Goal: Task Accomplishment & Management: Use online tool/utility

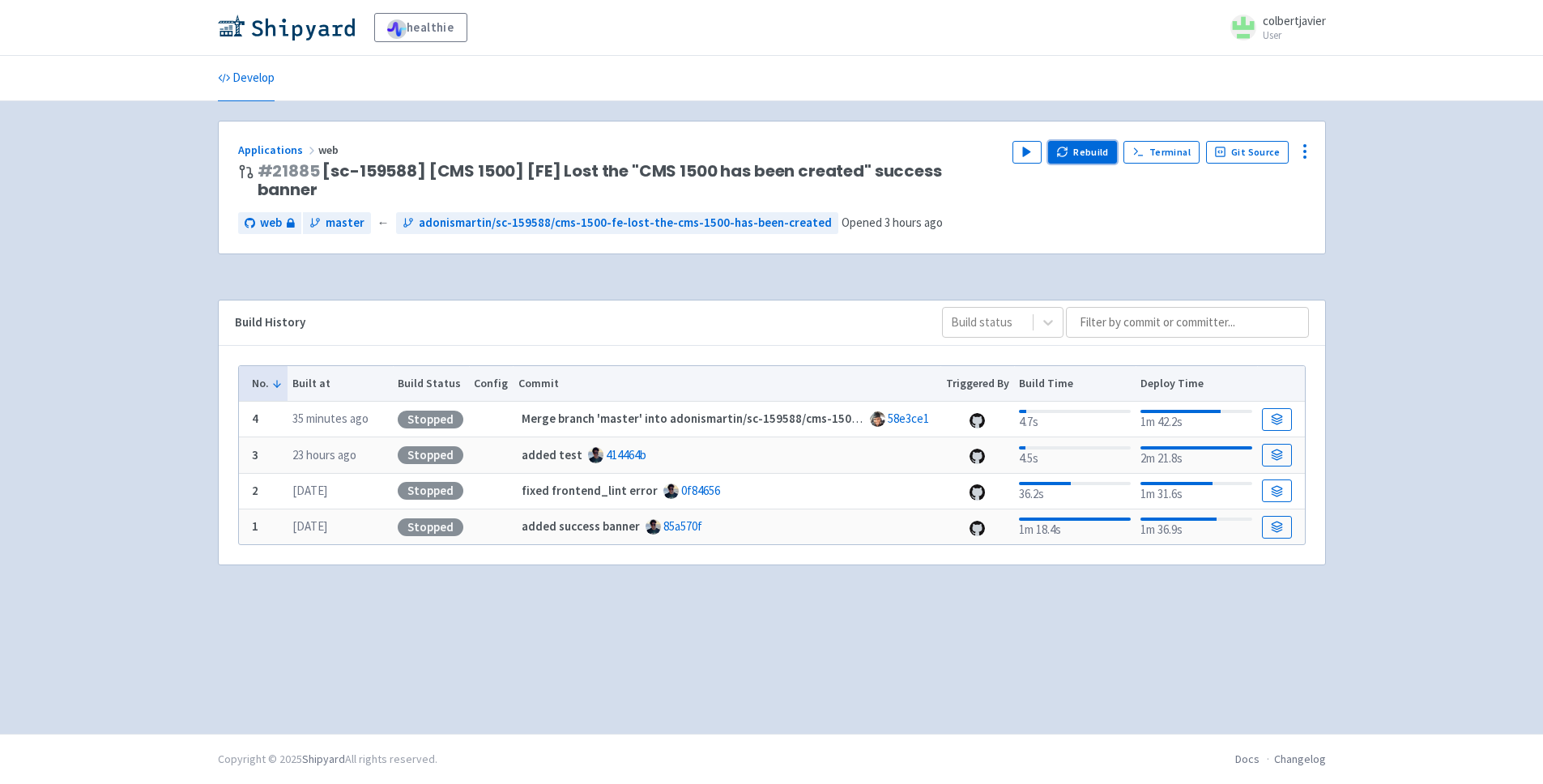
click at [1060, 156] on button "Rebuild" at bounding box center [1083, 152] width 69 height 23
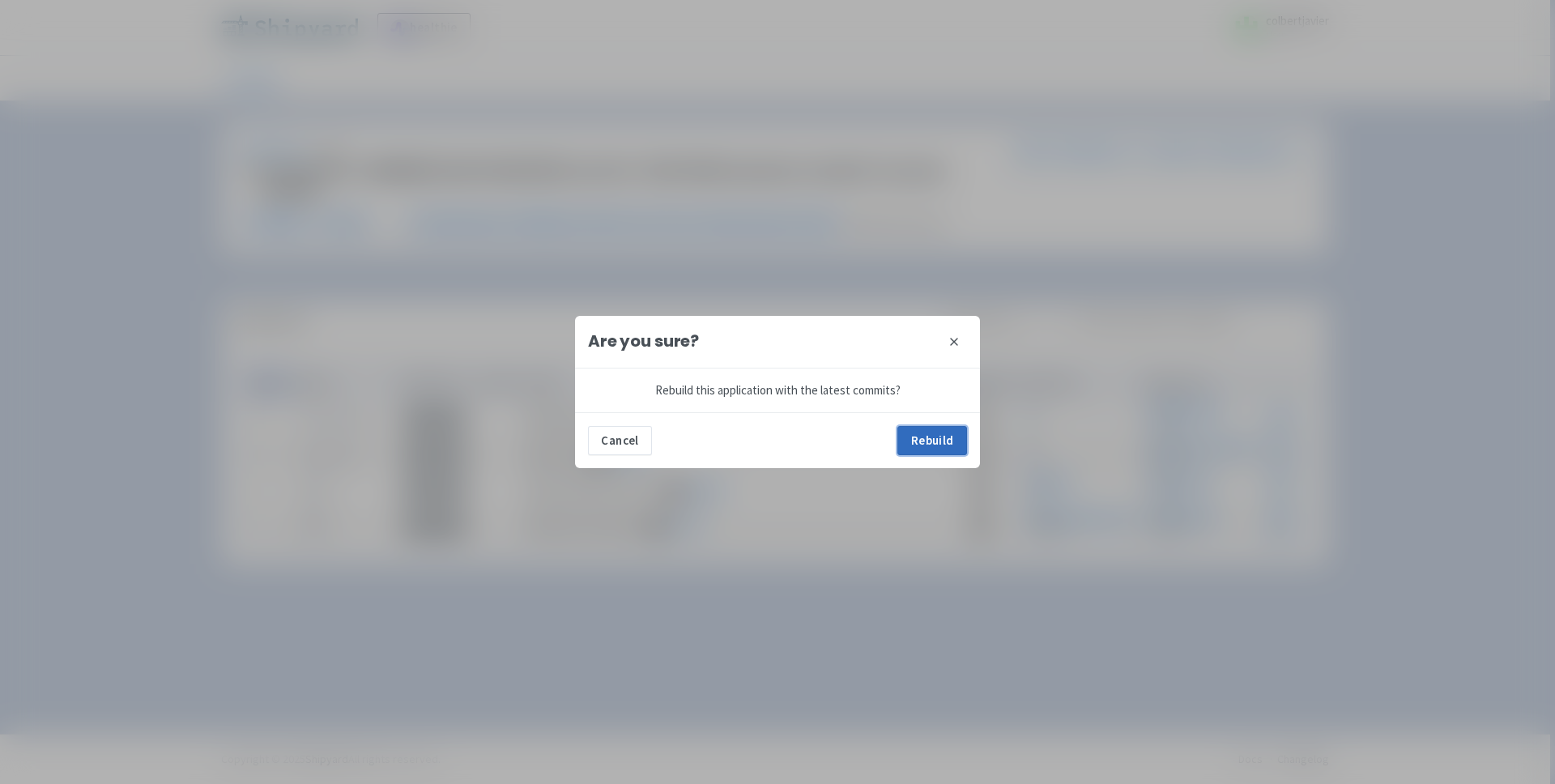
click at [924, 428] on button "Rebuild" at bounding box center [931, 441] width 69 height 29
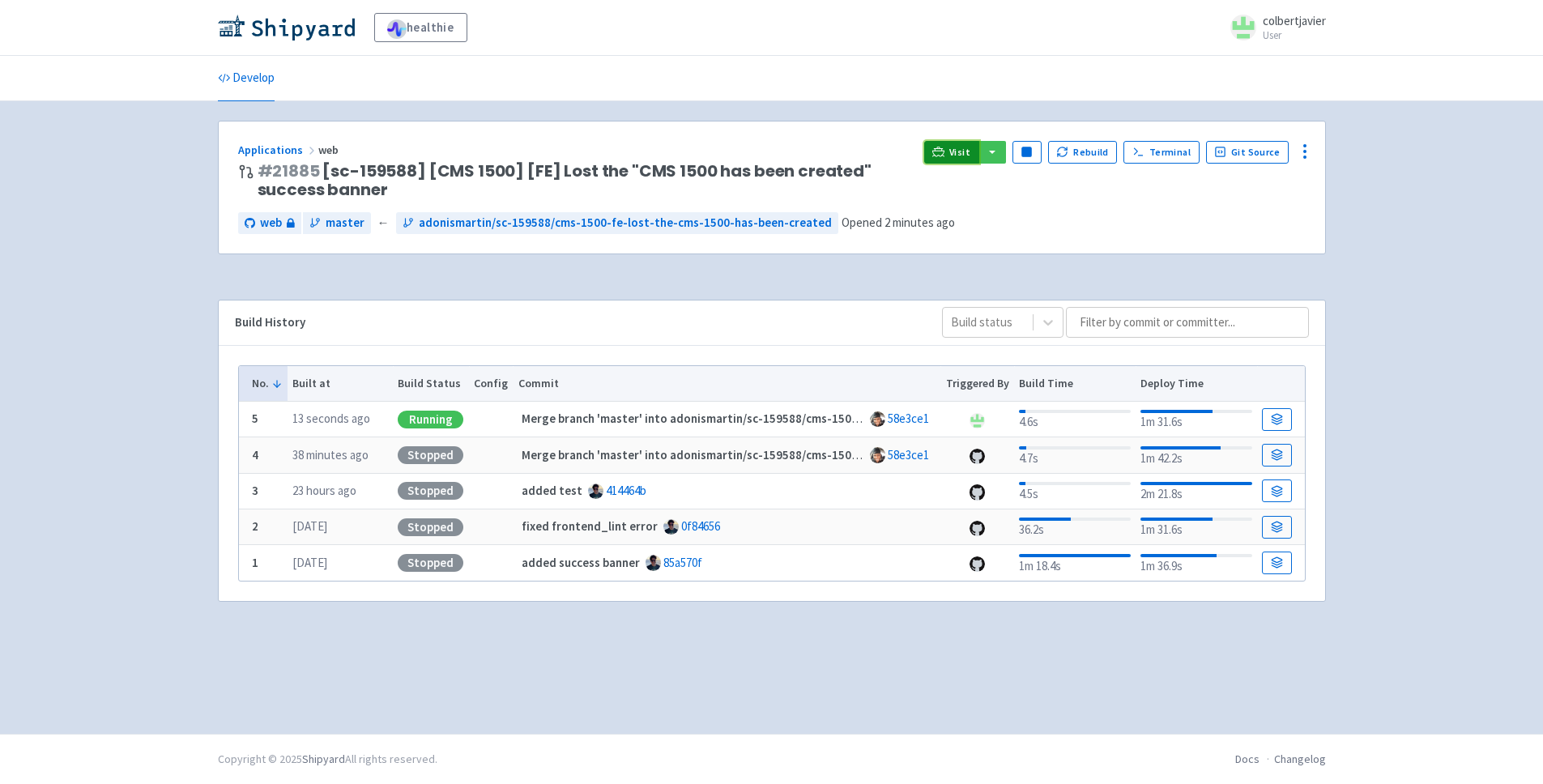
click at [953, 146] on link "Visit" at bounding box center [951, 152] width 55 height 23
